Goal: Check status: Check status

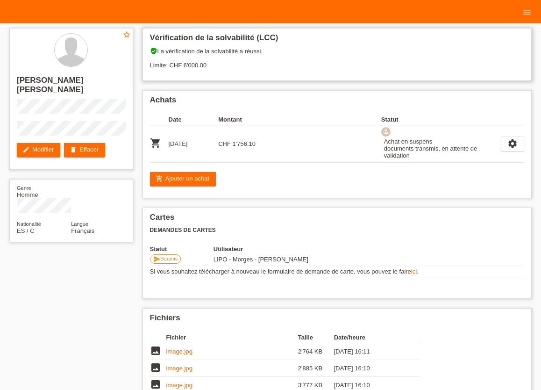
drag, startPoint x: 466, startPoint y: 54, endPoint x: 411, endPoint y: 53, distance: 55.2
click at [464, 55] on div "verified_user La vérification de la solvabilité a réussi. Limite: CHF 6'000.00" at bounding box center [337, 61] width 375 height 29
click at [525, 10] on icon "menu" at bounding box center [527, 11] width 9 height 9
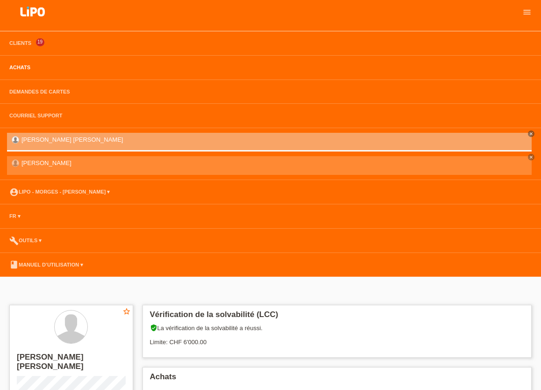
click at [21, 65] on link "Achats" at bounding box center [20, 68] width 30 height 6
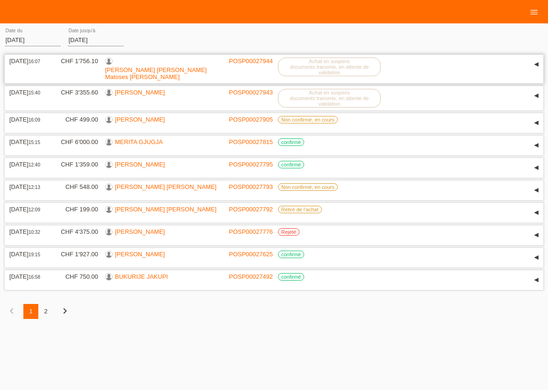
click at [166, 66] on link "[PERSON_NAME] [PERSON_NAME]" at bounding box center [155, 73] width 101 height 14
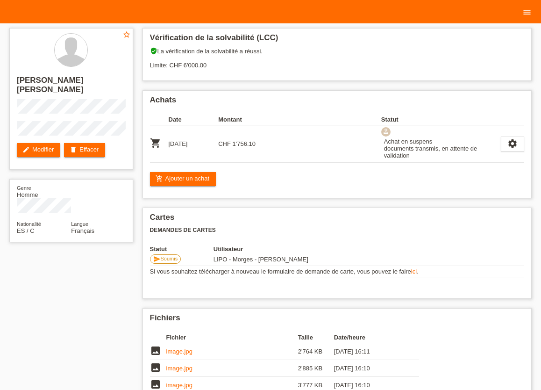
click at [525, 14] on icon "menu" at bounding box center [527, 11] width 9 height 9
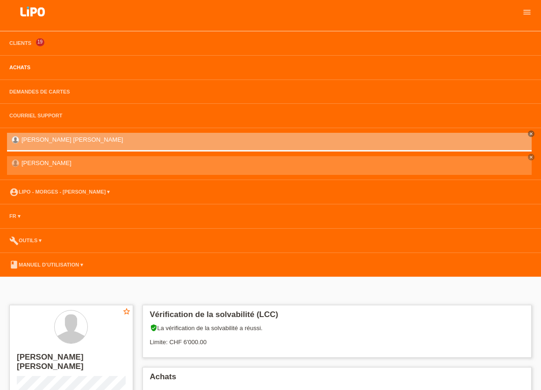
click at [17, 66] on link "Achats" at bounding box center [20, 68] width 30 height 6
